Goal: Task Accomplishment & Management: Complete application form

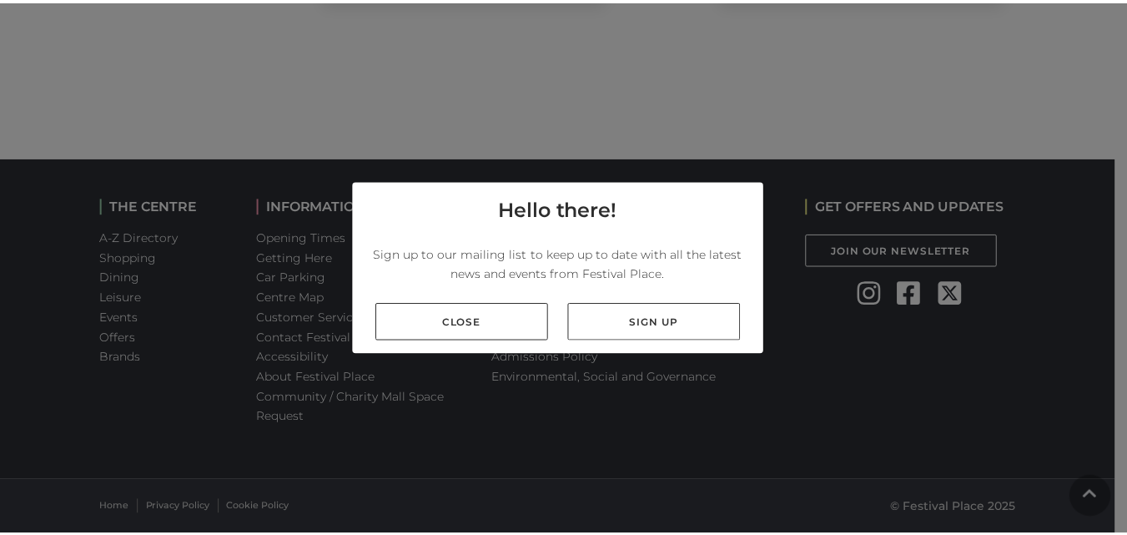
scroll to position [1895, 0]
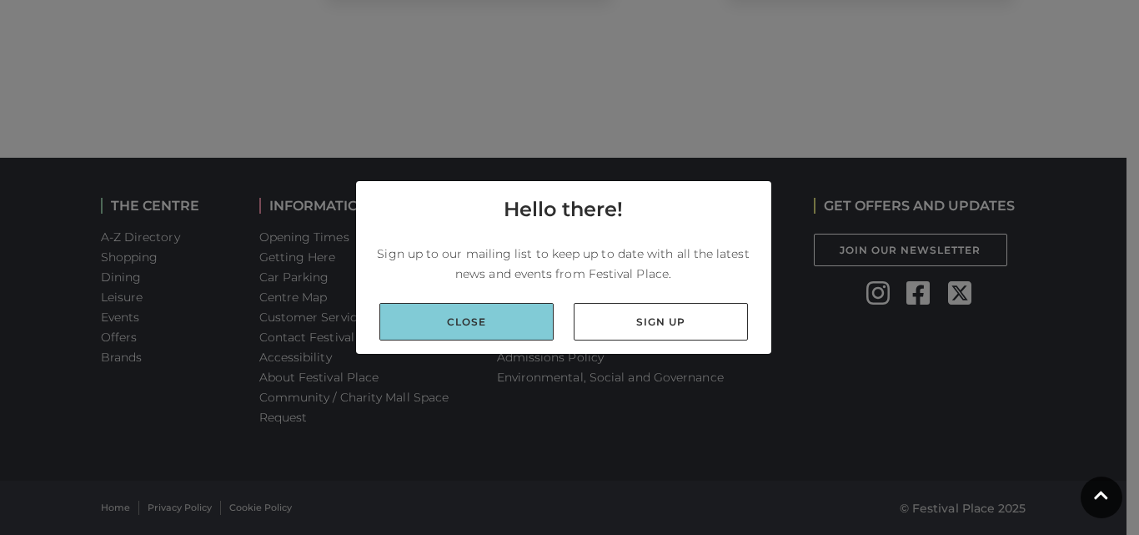
click at [489, 318] on link "Close" at bounding box center [466, 322] width 174 height 38
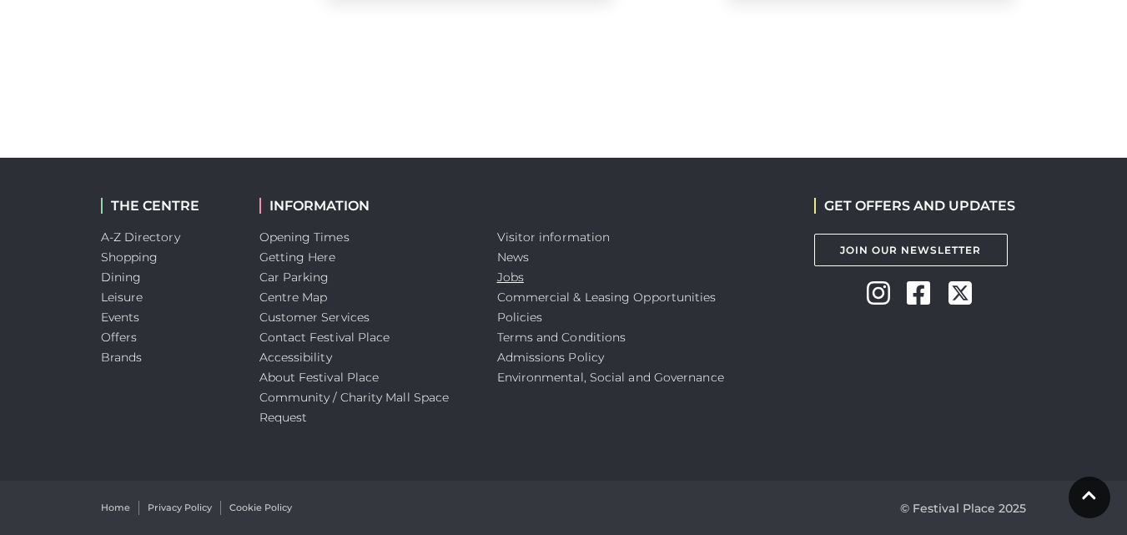
click at [509, 277] on link "Jobs" at bounding box center [510, 276] width 27 height 15
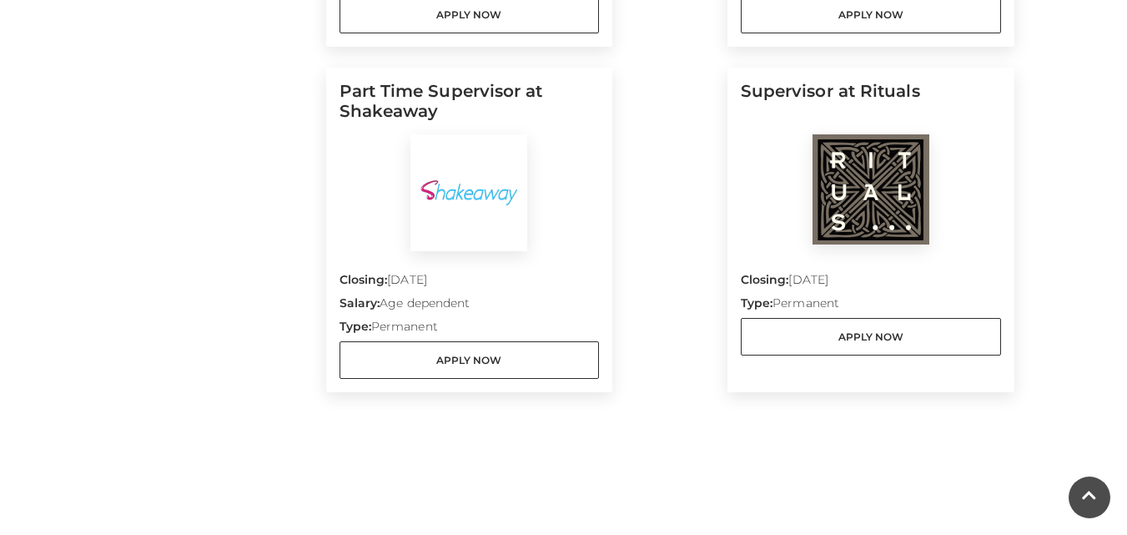
scroll to position [1501, 0]
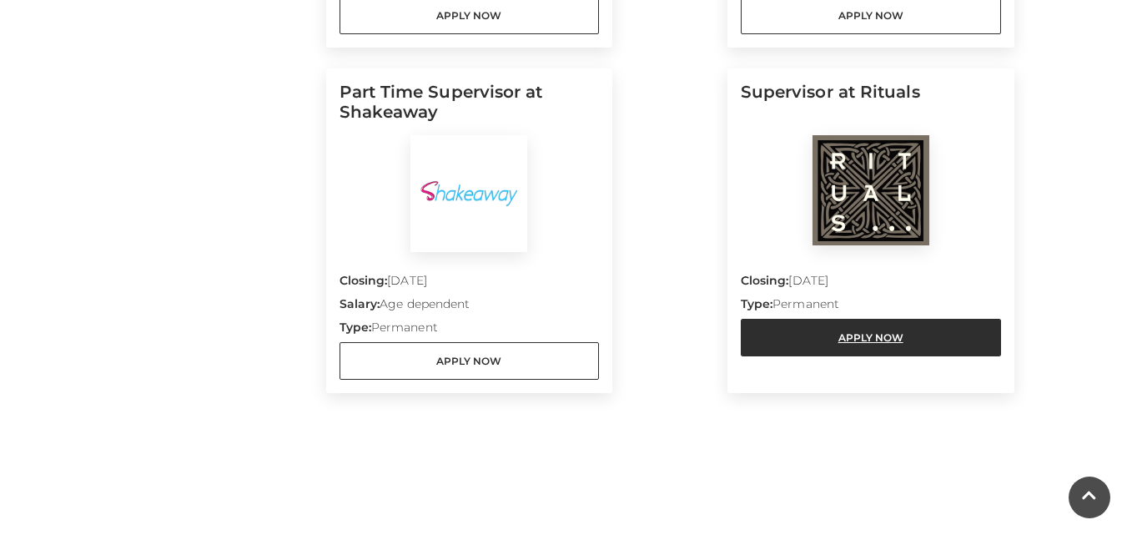
click at [881, 350] on link "Apply Now" at bounding box center [870, 338] width 260 height 38
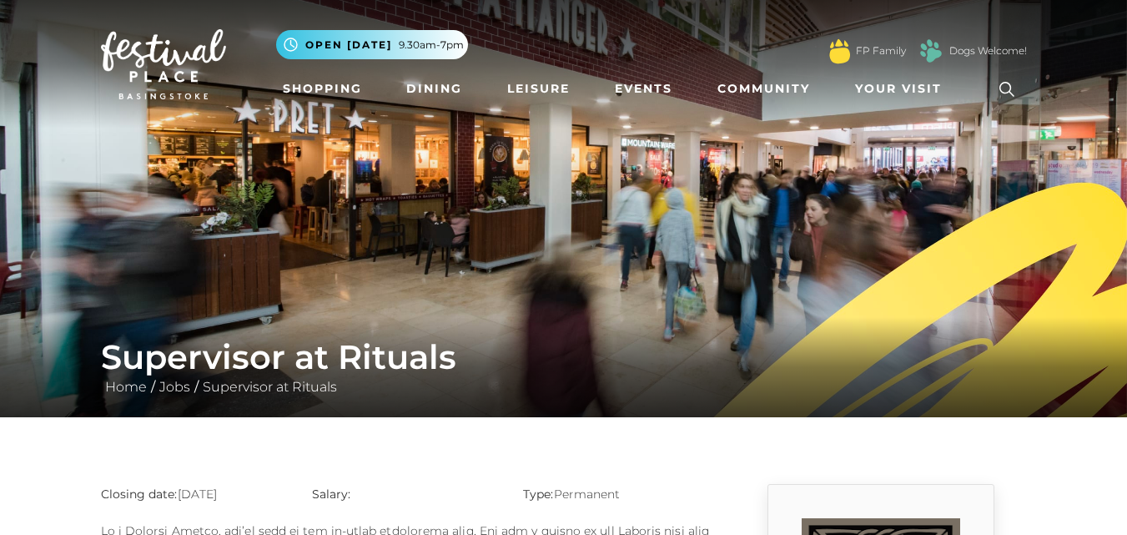
click at [881, 350] on h1 "Supervisor at Rituals" at bounding box center [564, 357] width 926 height 40
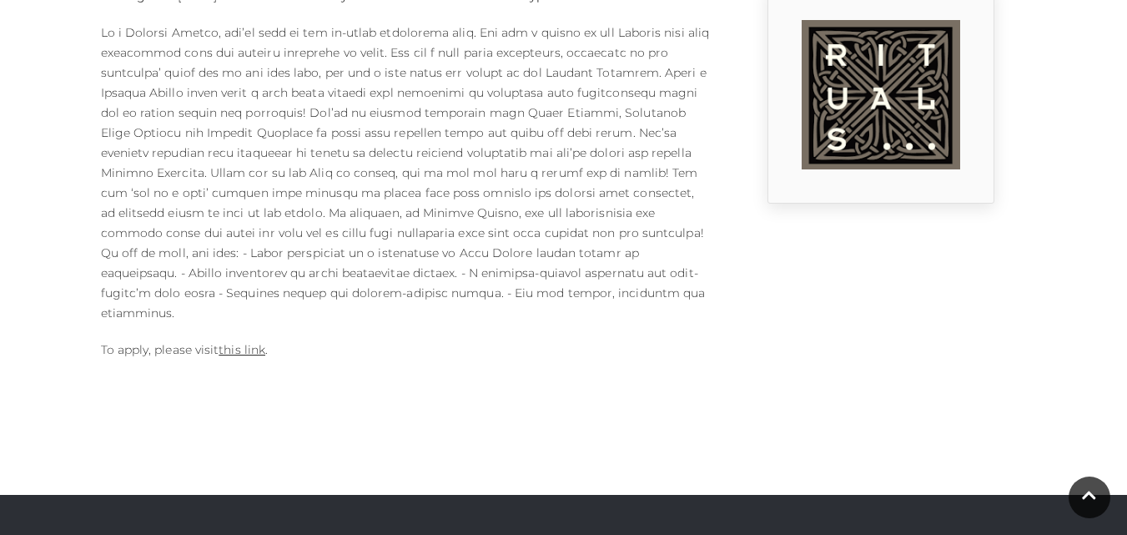
scroll to position [500, 0]
